Goal: Transaction & Acquisition: Purchase product/service

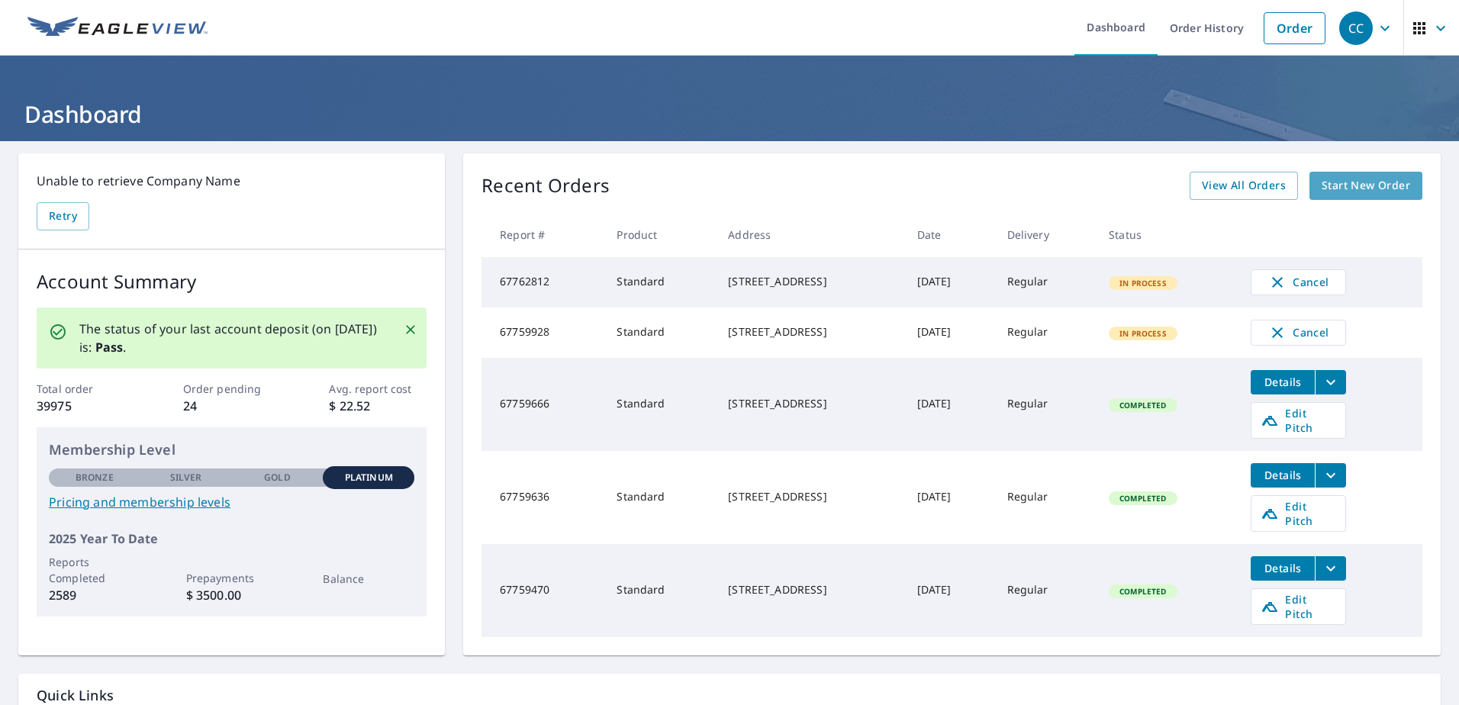
click at [1342, 185] on span "Start New Order" at bounding box center [1365, 185] width 88 height 19
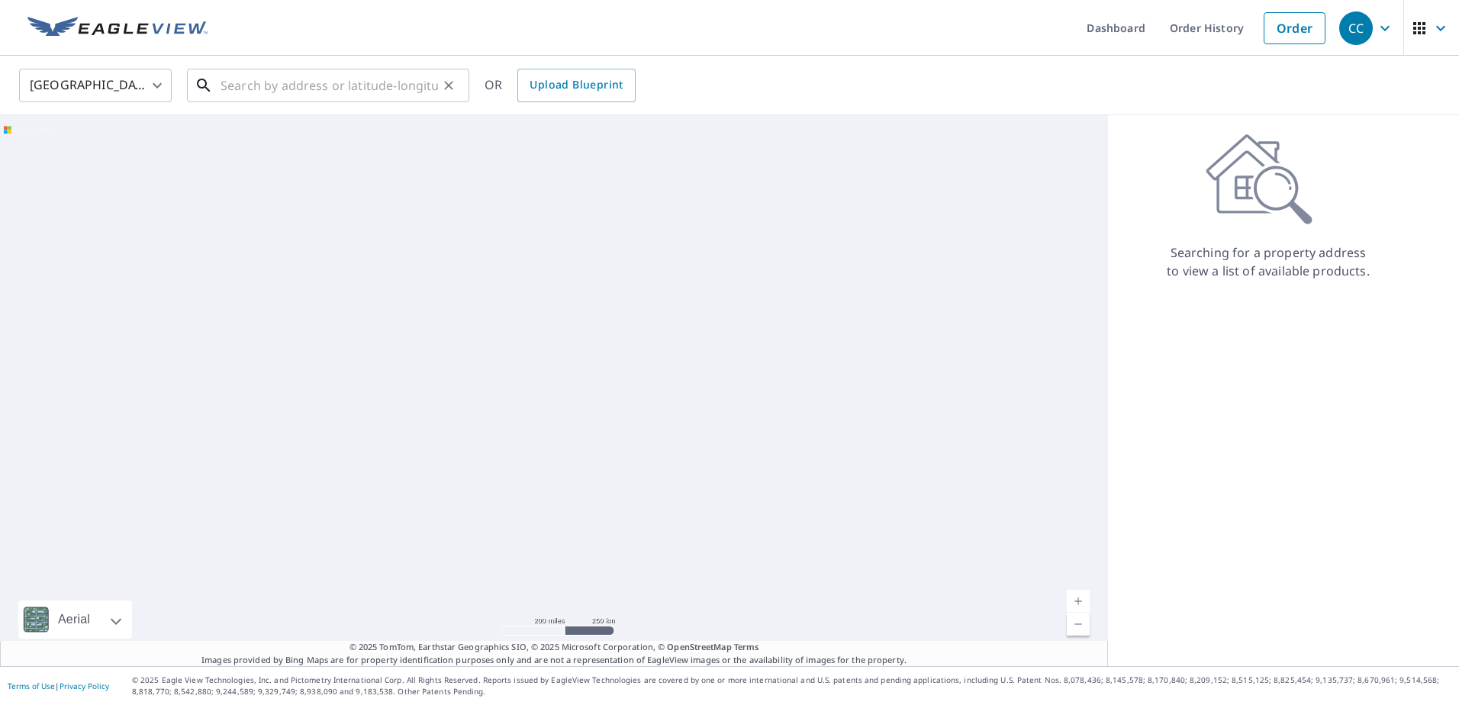
click at [311, 85] on input "text" at bounding box center [328, 85] width 217 height 43
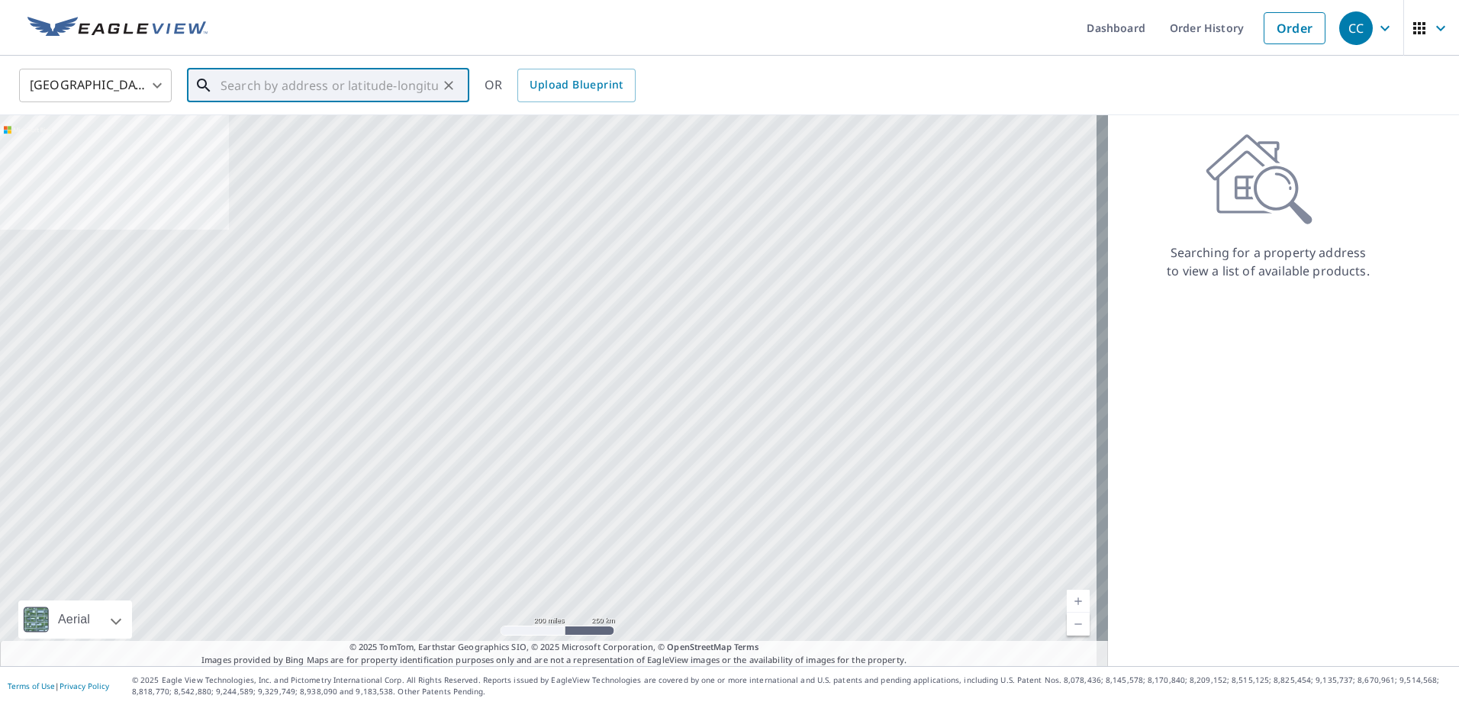
paste input "[STREET_ADDRESS]"
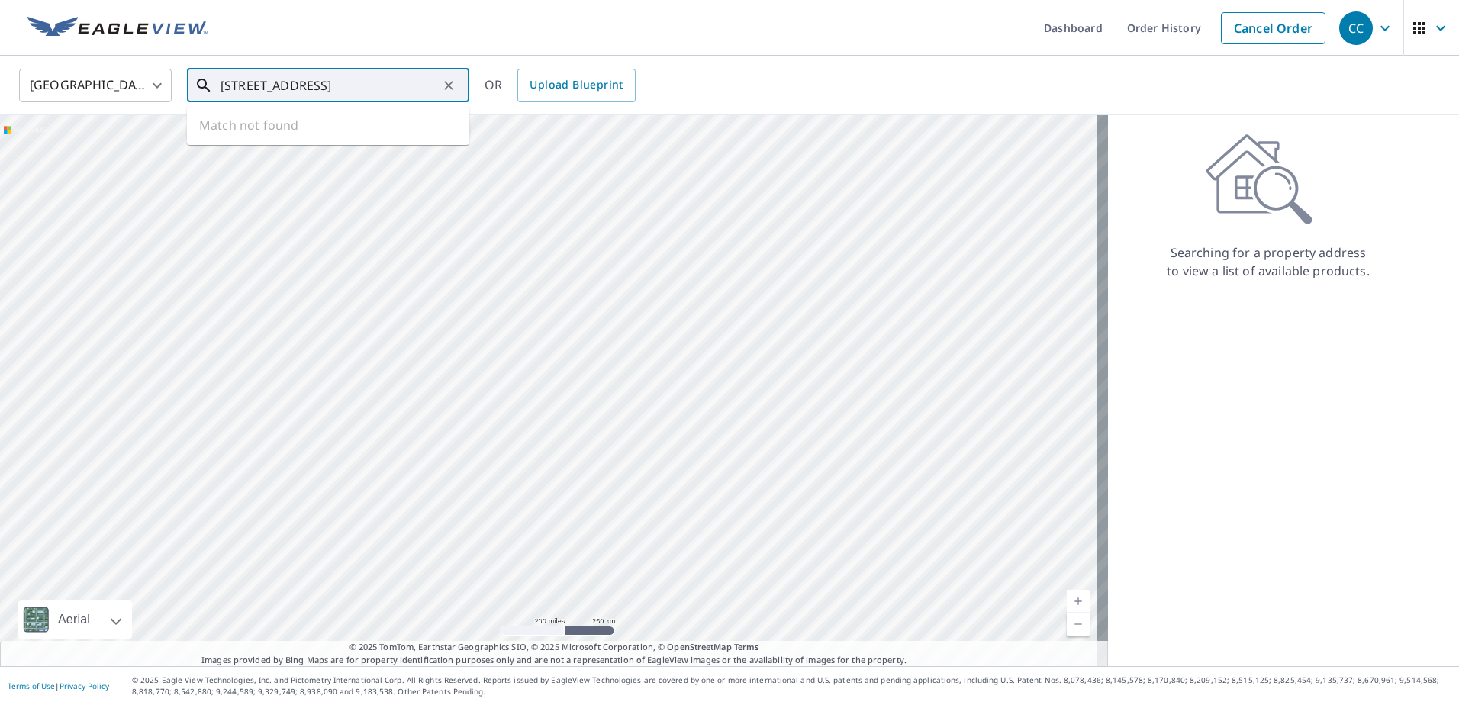
scroll to position [0, 15]
click at [302, 127] on span "[STREET_ADDRESS]" at bounding box center [337, 130] width 240 height 18
type input "[STREET_ADDRESS][PERSON_NAME]"
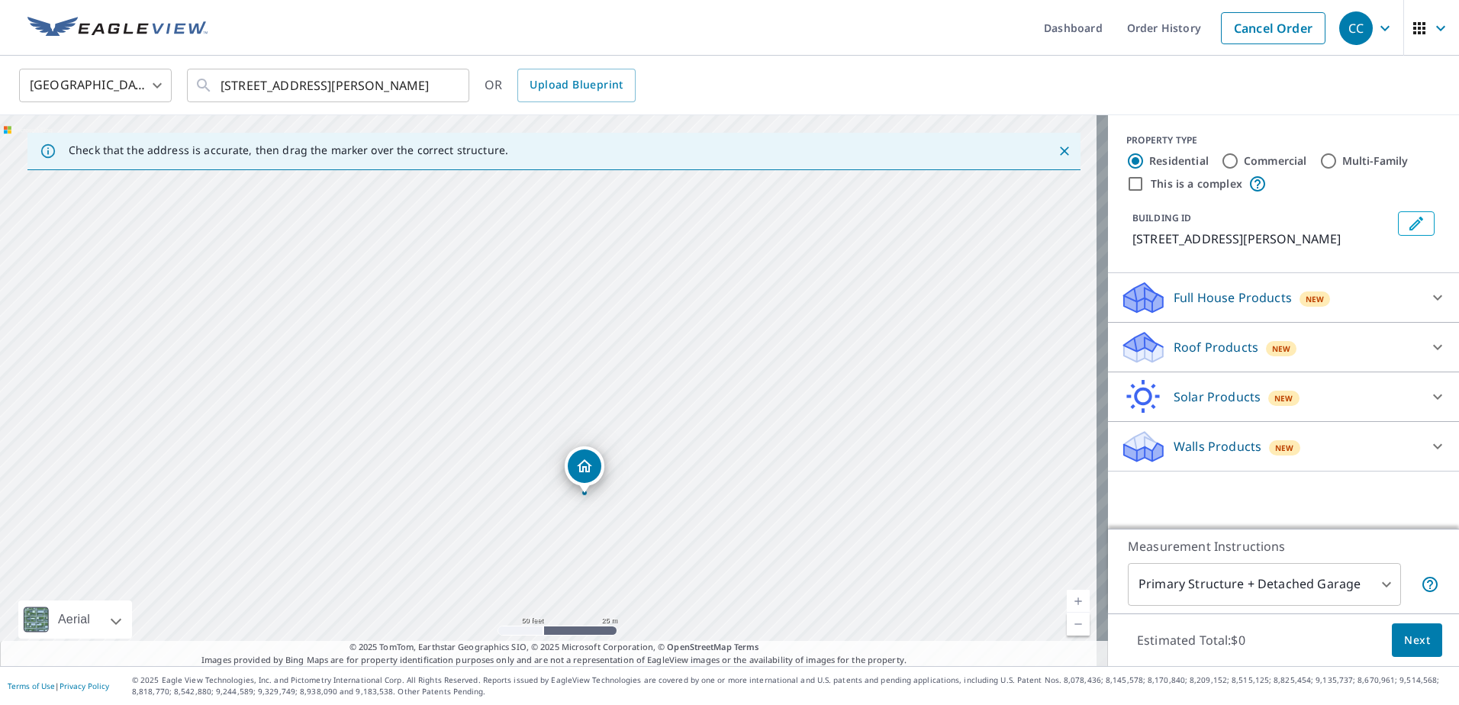
drag, startPoint x: 616, startPoint y: 480, endPoint x: 621, endPoint y: 406, distance: 74.1
click at [628, 385] on div "[STREET_ADDRESS][PERSON_NAME]" at bounding box center [554, 390] width 1108 height 551
click at [1175, 346] on p "Roof Products" at bounding box center [1215, 347] width 85 height 18
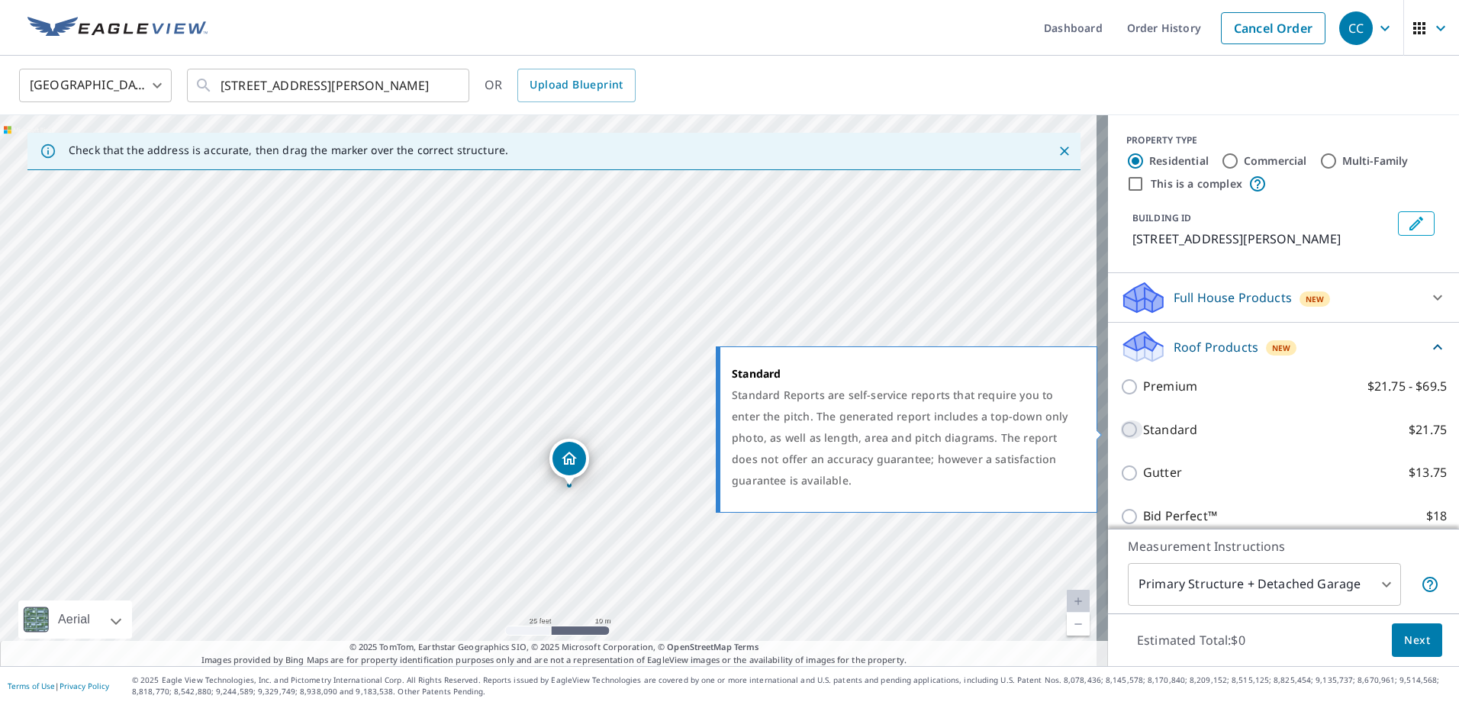
click at [1120, 429] on input "Standard $21.75" at bounding box center [1131, 429] width 23 height 18
checkbox input "true"
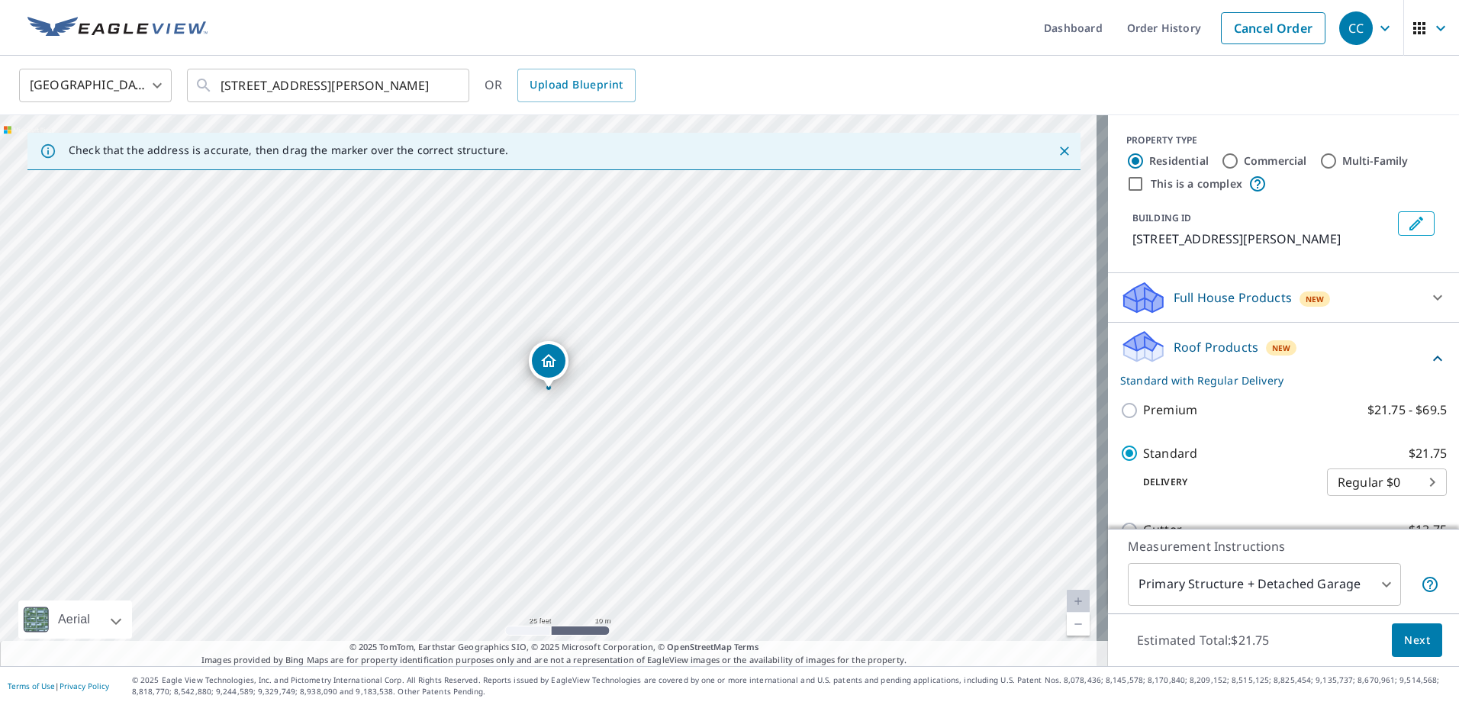
click at [1330, 579] on body "CC CC Dashboard Order History Cancel Order CC [GEOGRAPHIC_DATA] [GEOGRAPHIC_DAT…" at bounding box center [729, 352] width 1459 height 705
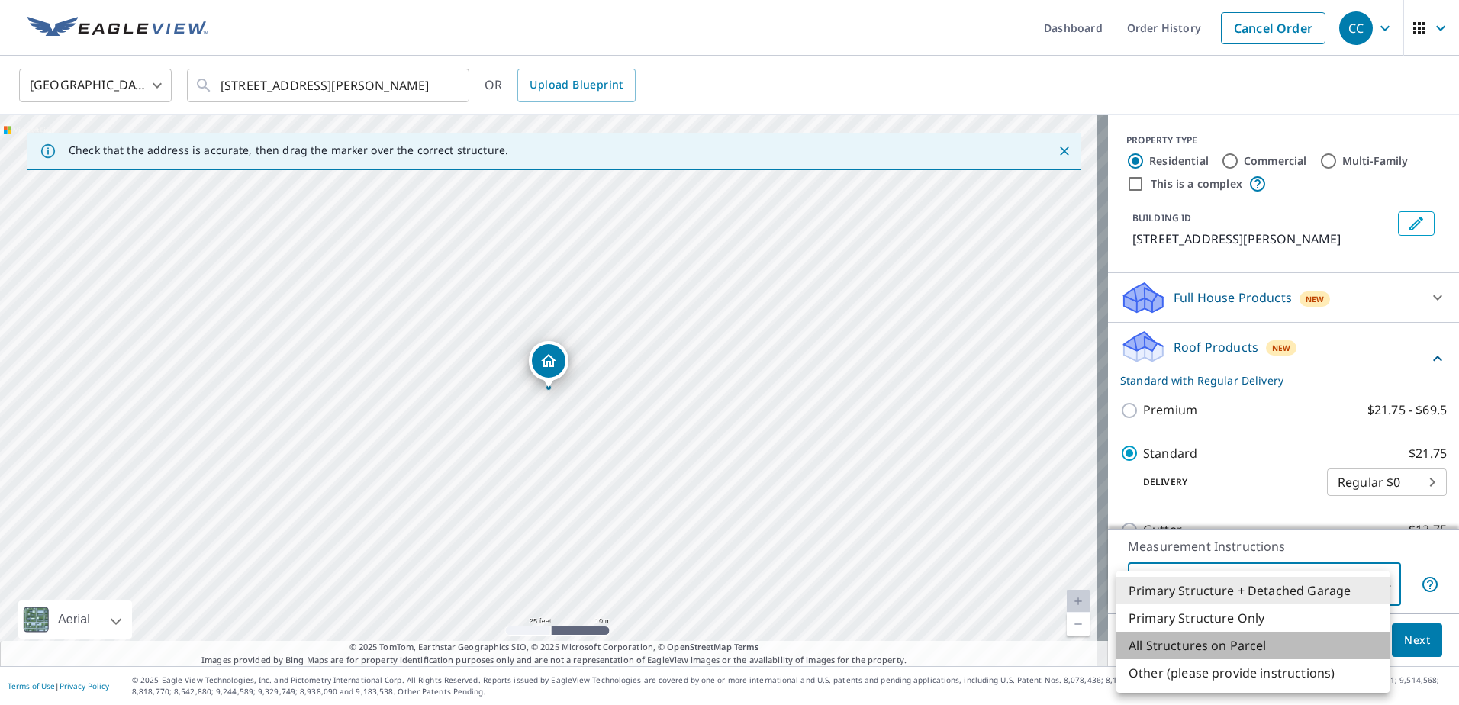
click at [1275, 644] on li "All Structures on Parcel" at bounding box center [1252, 645] width 273 height 27
type input "3"
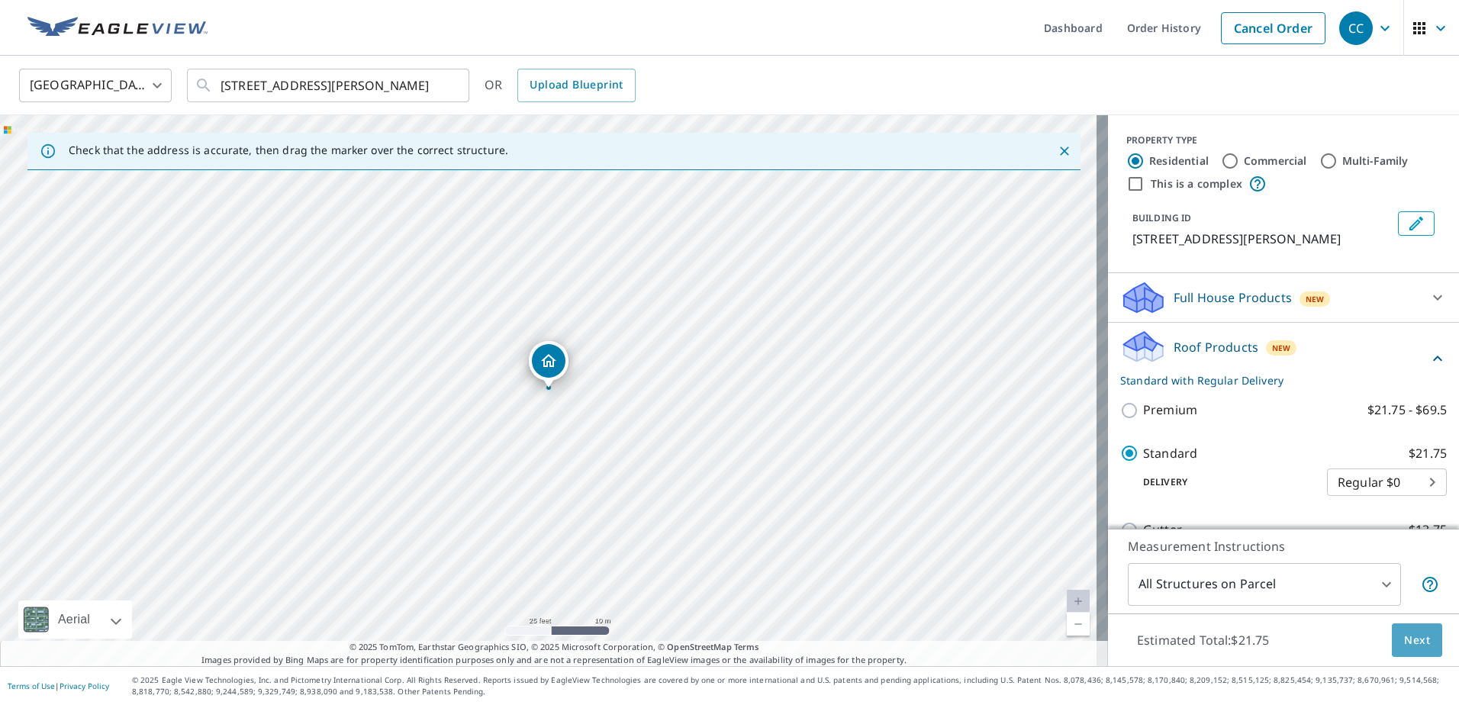
click at [1404, 645] on span "Next" at bounding box center [1417, 640] width 26 height 19
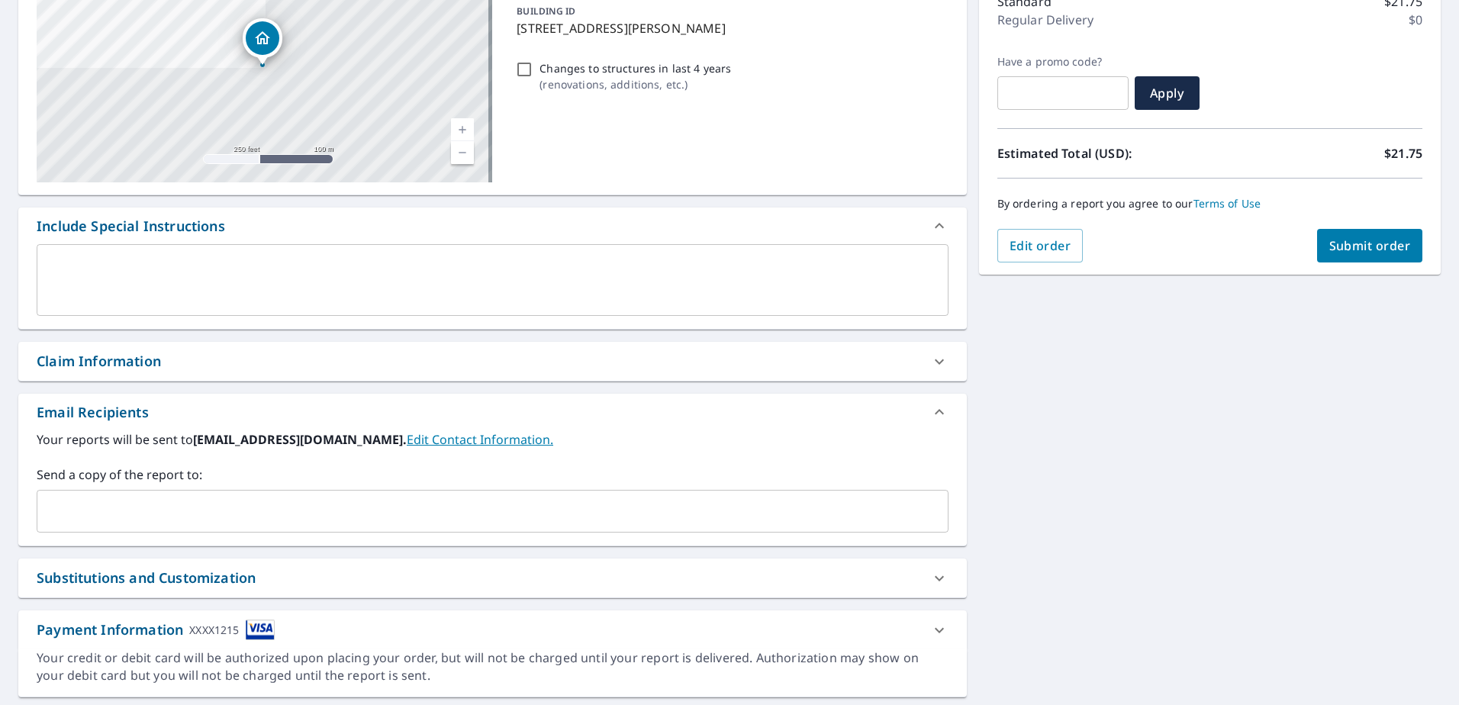
scroll to position [256, 0]
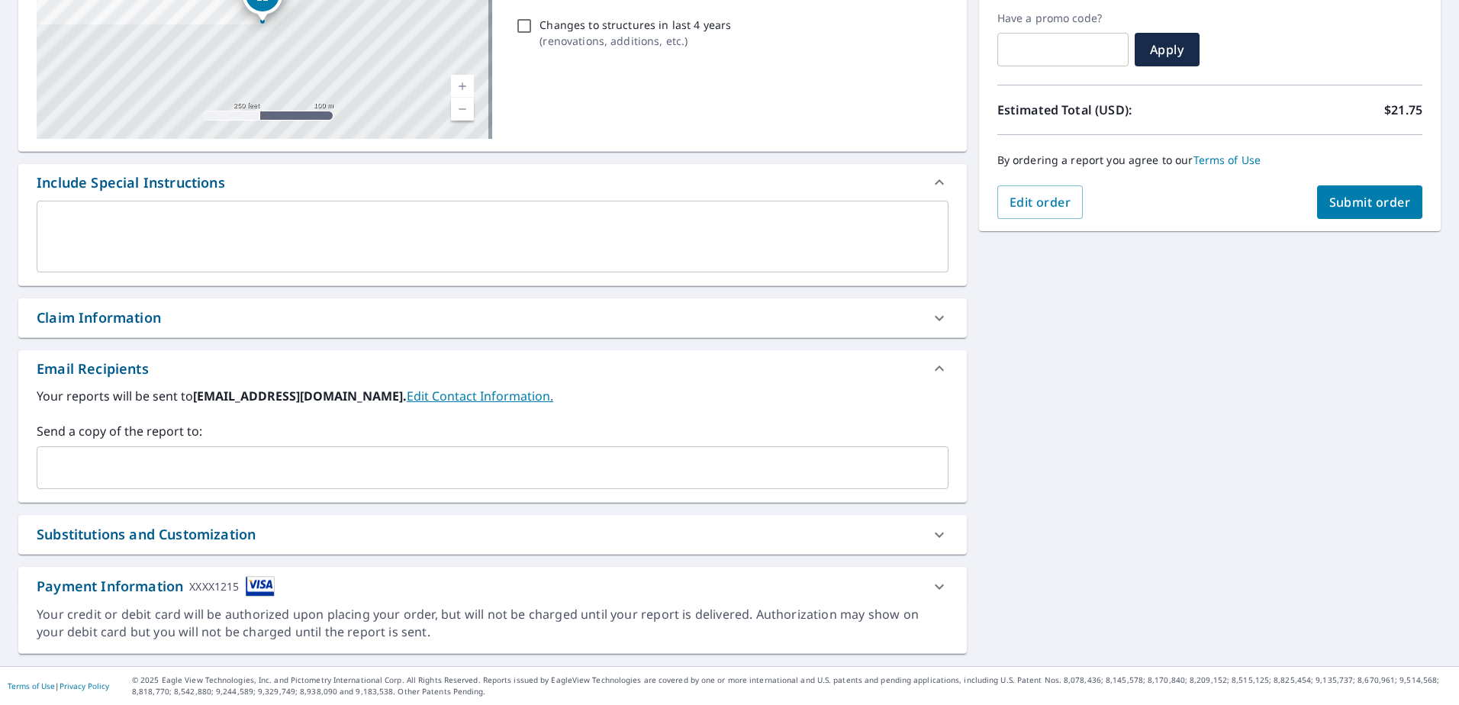
click at [262, 309] on div "Claim Information" at bounding box center [479, 317] width 884 height 21
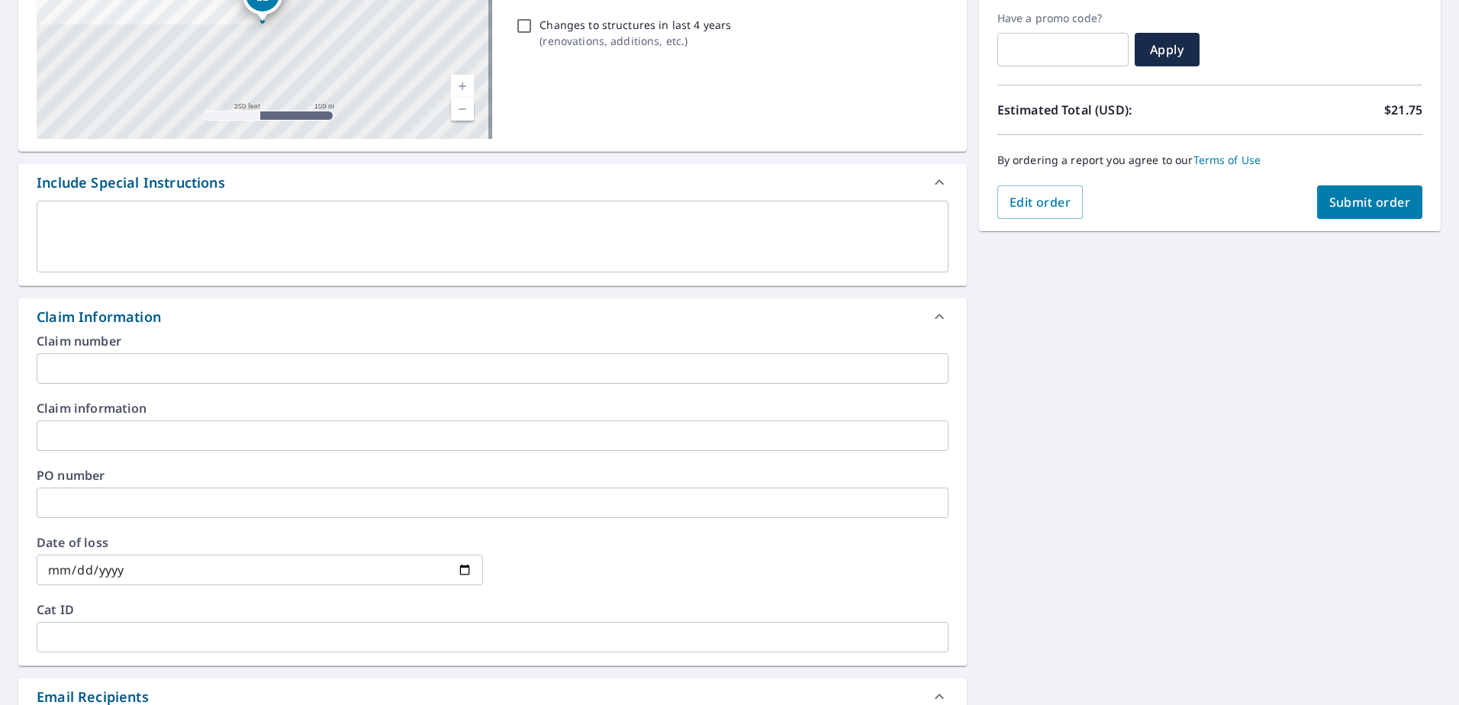
click at [128, 364] on input "text" at bounding box center [493, 368] width 912 height 31
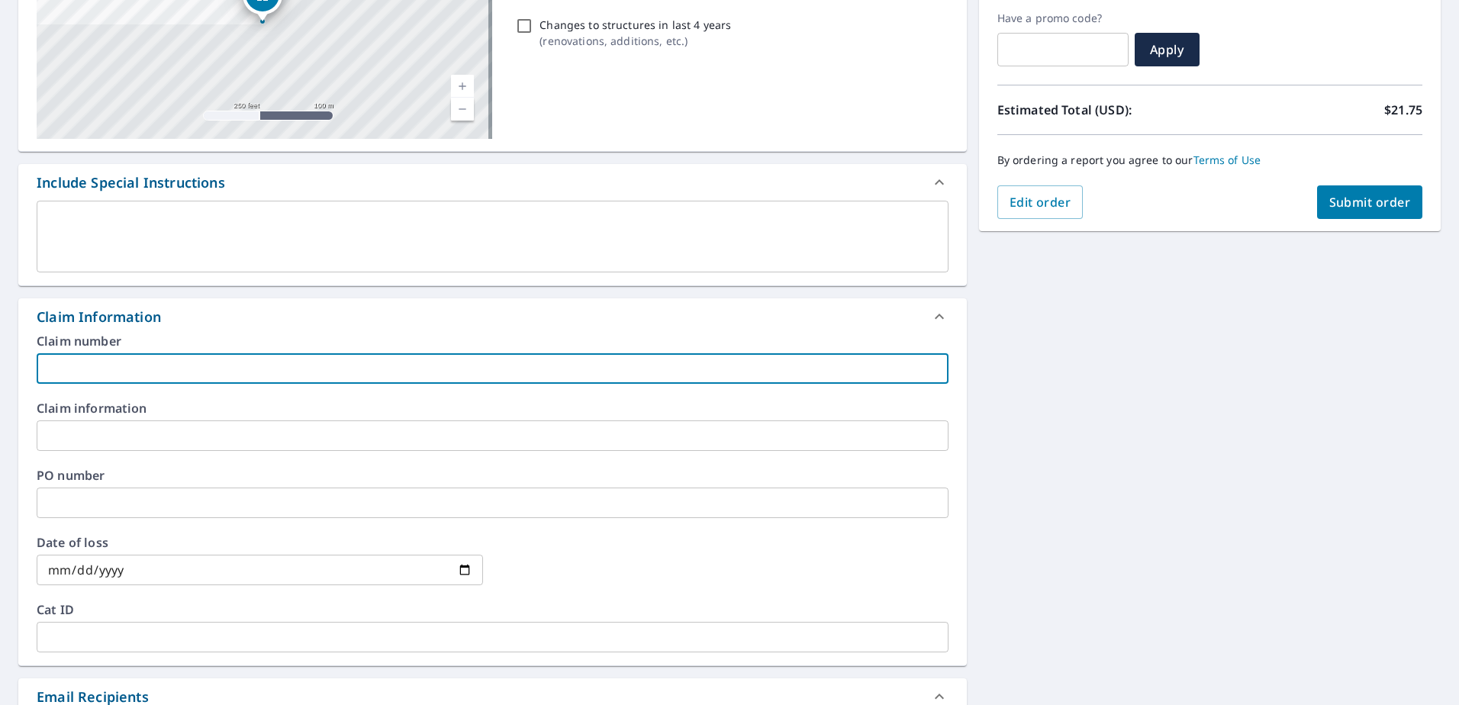
paste input "8159395"
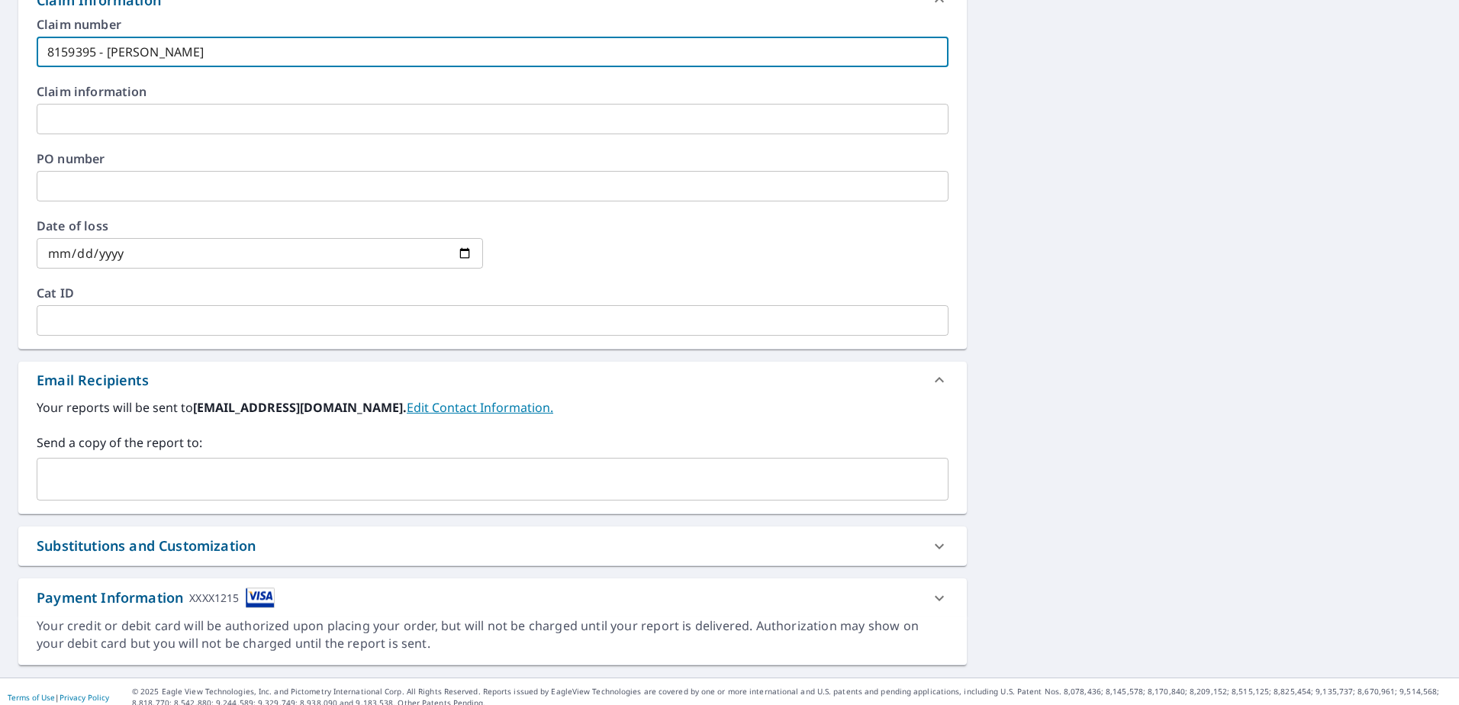
scroll to position [584, 0]
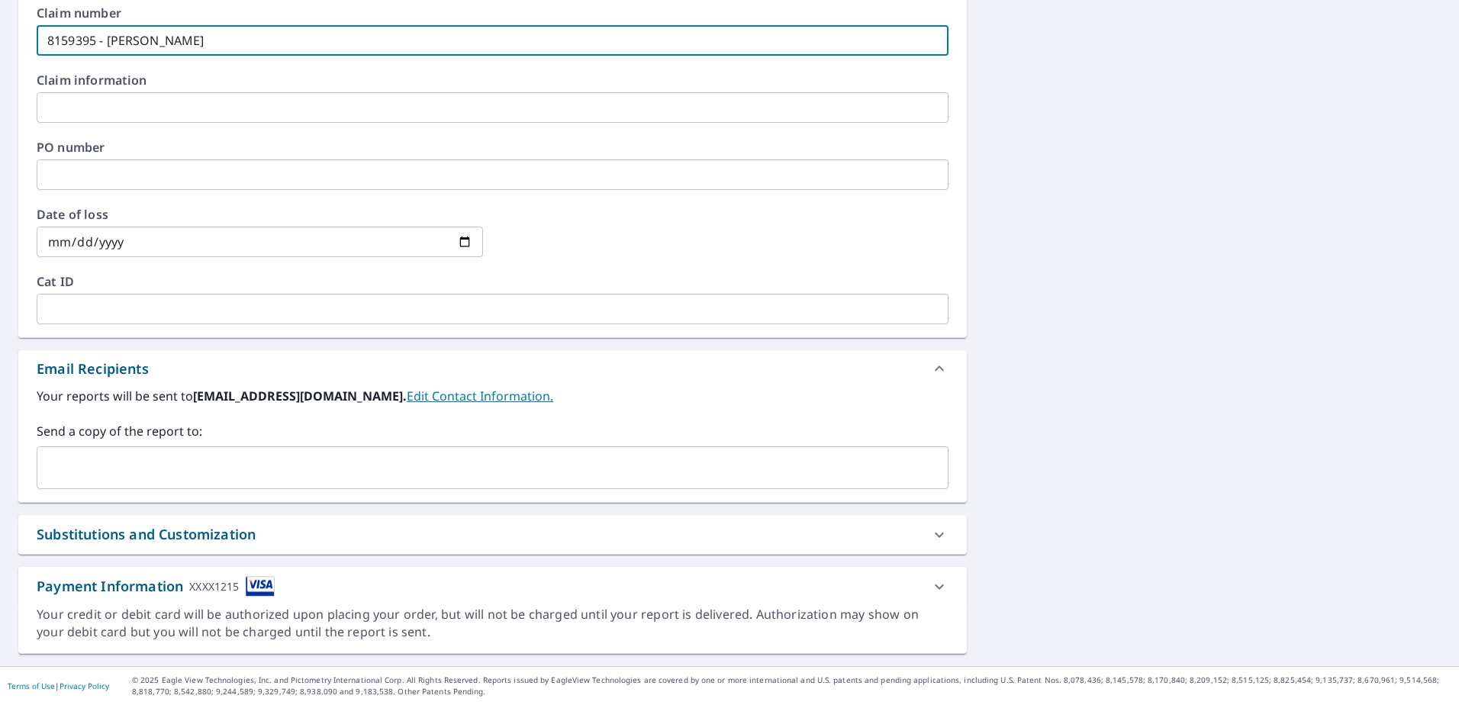
type input "8159395 - [PERSON_NAME]"
click at [84, 475] on input "text" at bounding box center [480, 467] width 875 height 29
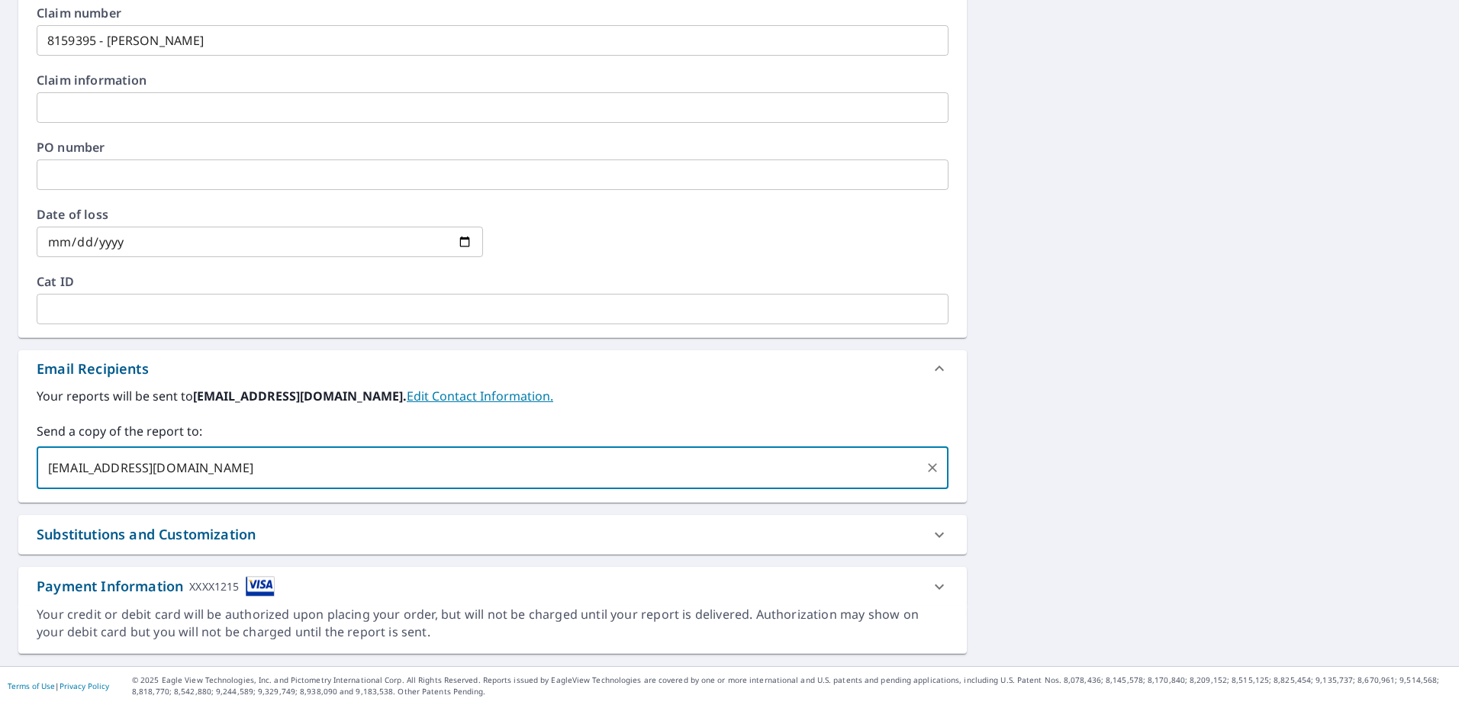
type input "[EMAIL_ADDRESS][DOMAIN_NAME]"
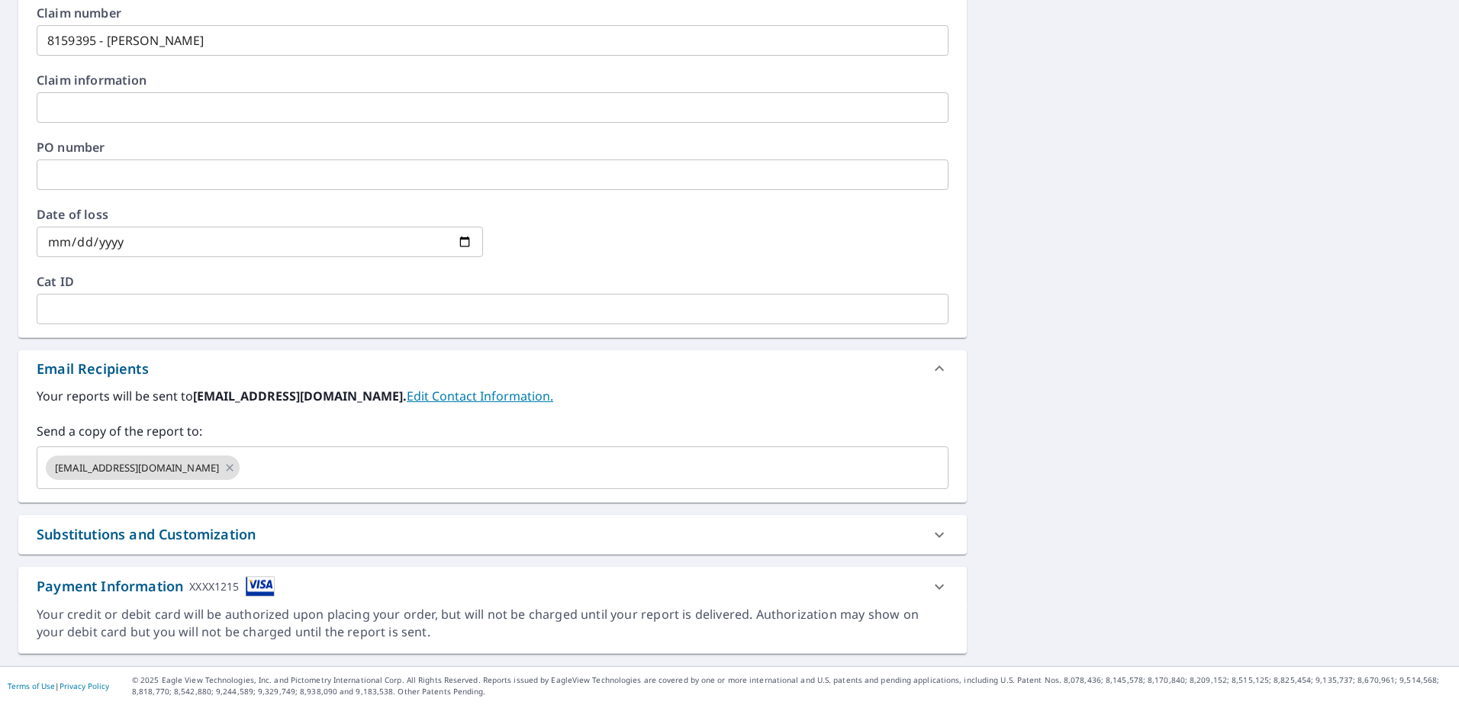
click at [1110, 435] on div "[STREET_ADDRESS][PERSON_NAME] Aerial Road A standard road map Aerial A detailed…" at bounding box center [729, 112] width 1459 height 1108
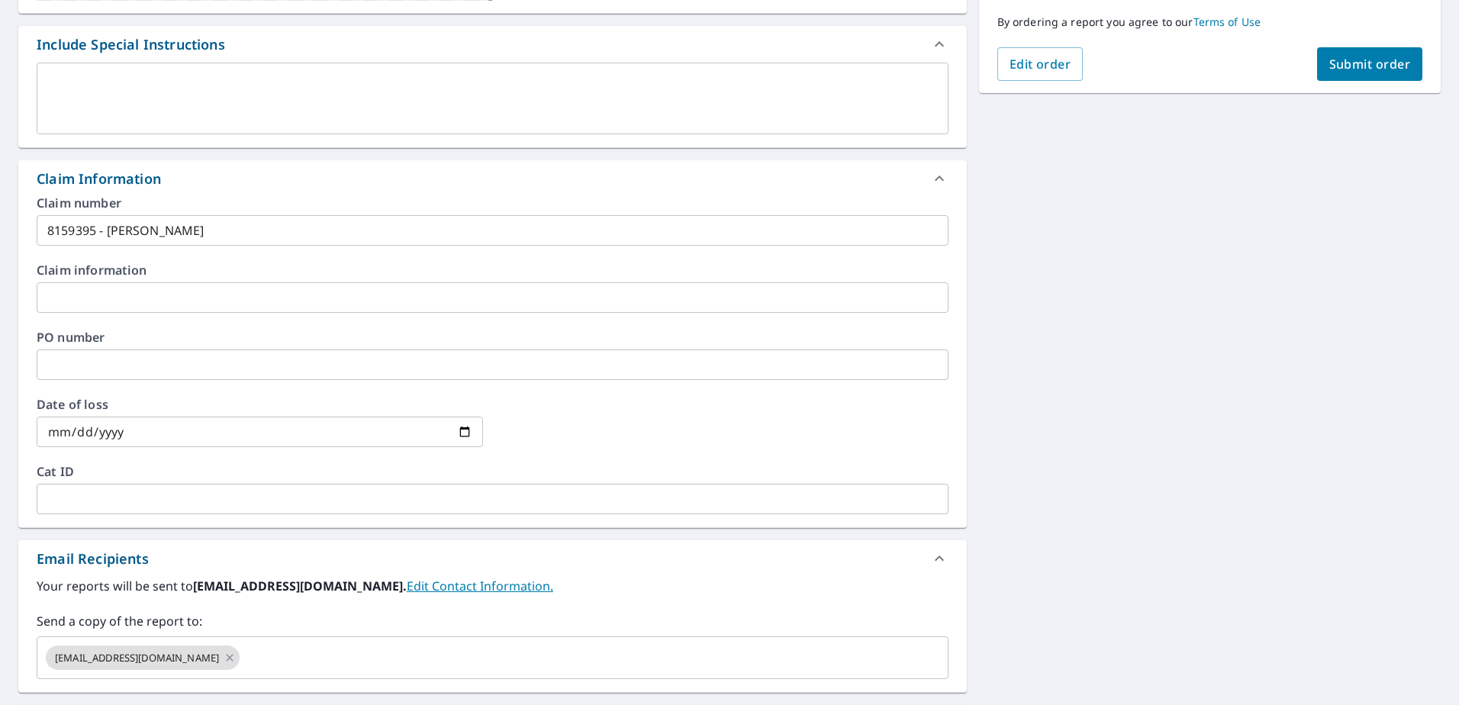
scroll to position [202, 0]
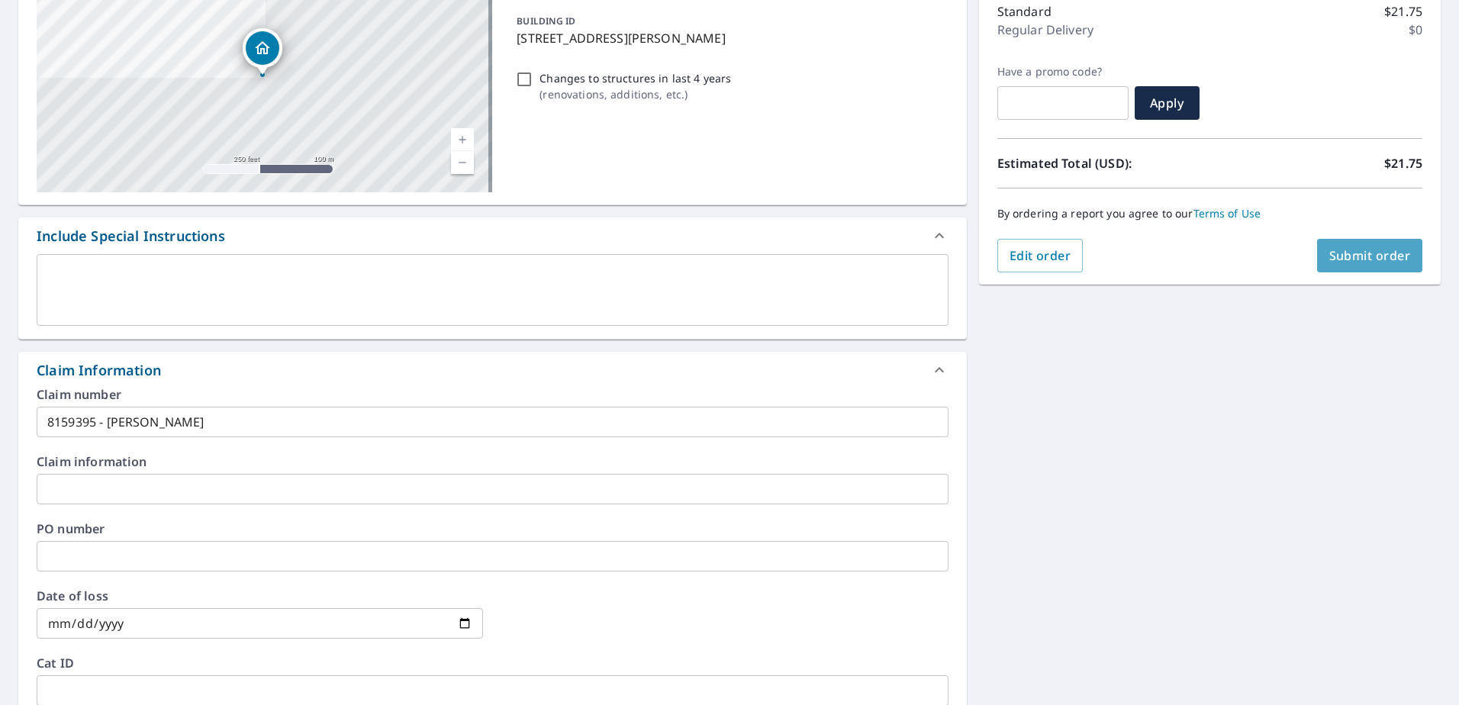
click at [1362, 247] on span "Submit order" at bounding box center [1370, 255] width 82 height 17
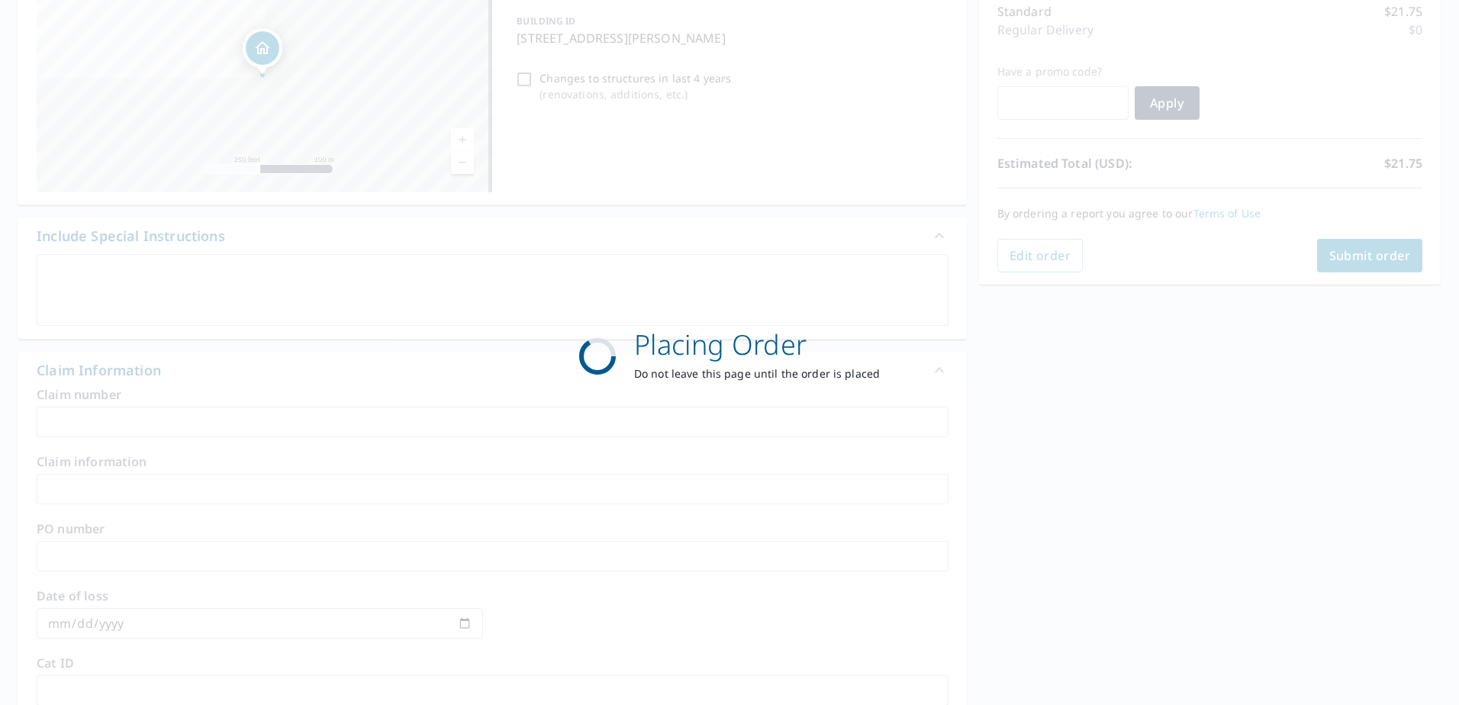
scroll to position [193, 0]
